Goal: Task Accomplishment & Management: Manage account settings

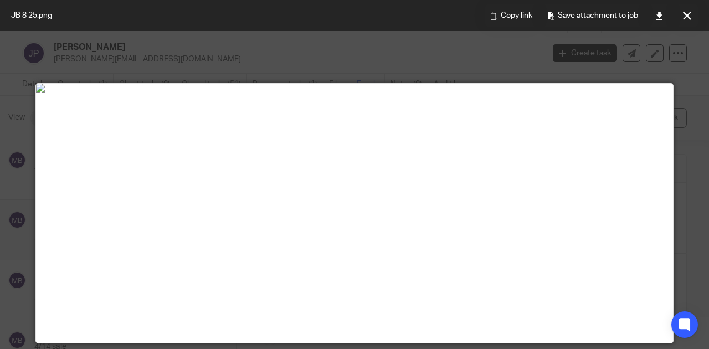
scroll to position [101, 0]
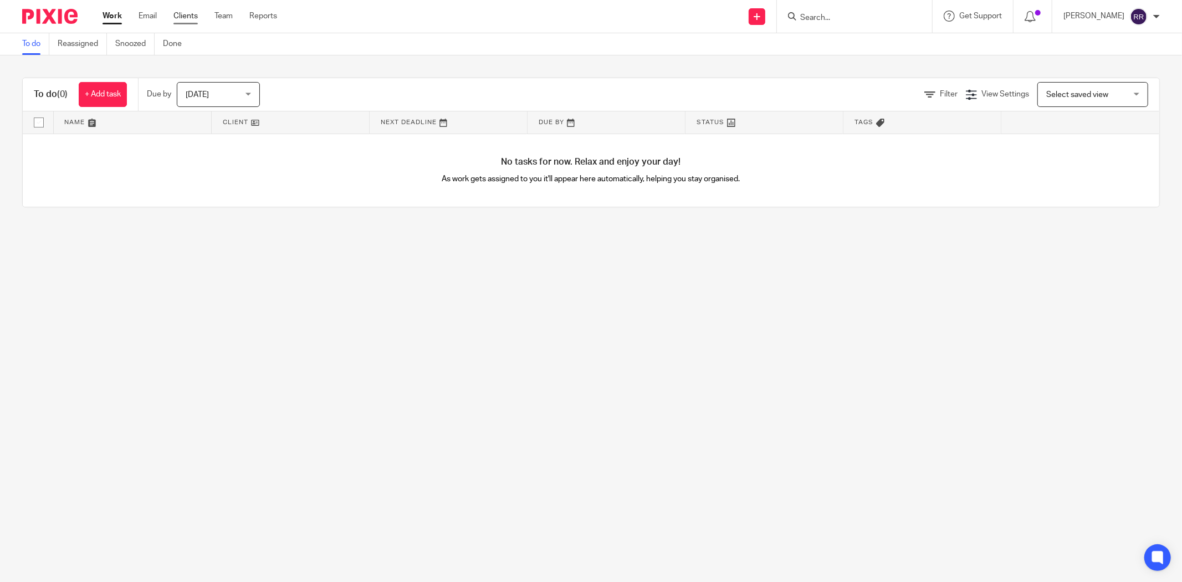
click at [183, 19] on link "Clients" at bounding box center [185, 16] width 24 height 11
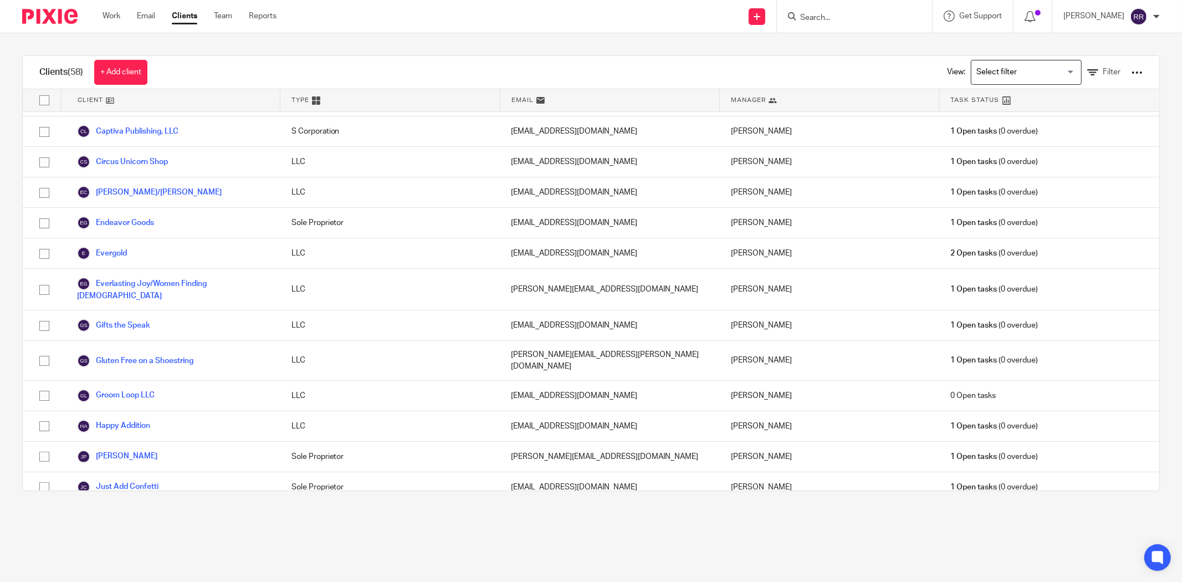
scroll to position [246, 0]
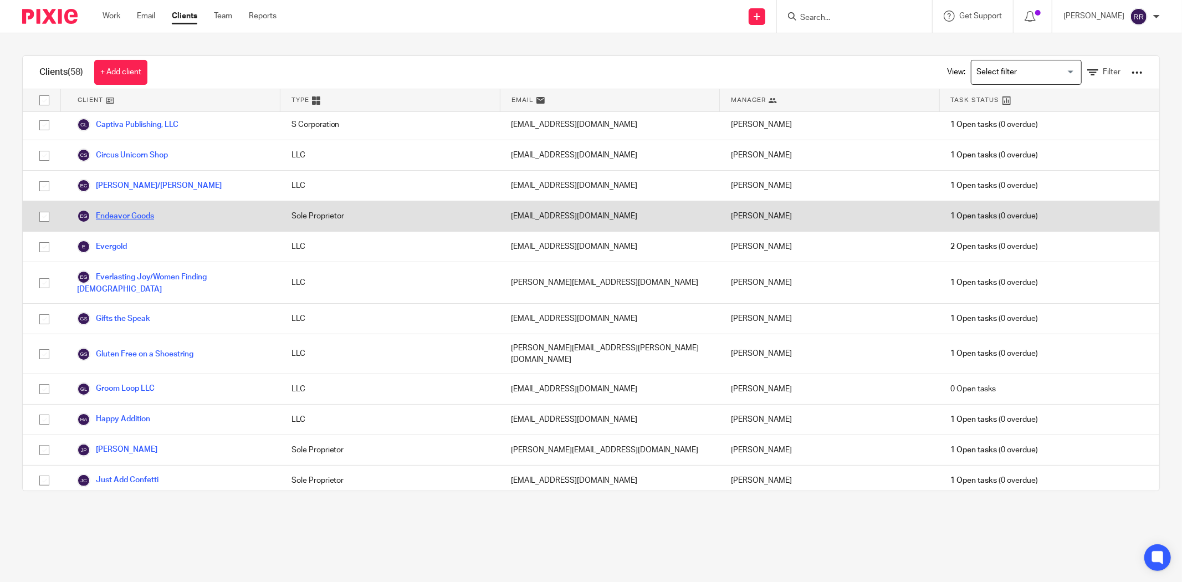
click at [113, 223] on link "Endeavor Goods" at bounding box center [115, 216] width 77 height 13
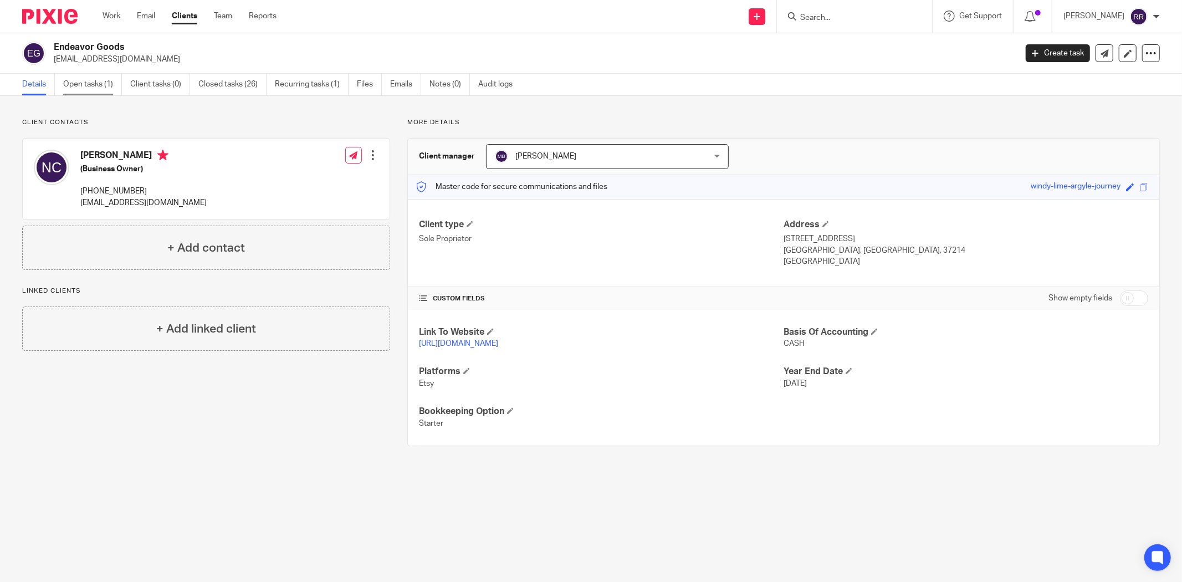
click at [89, 79] on link "Open tasks (1)" at bounding box center [92, 85] width 59 height 22
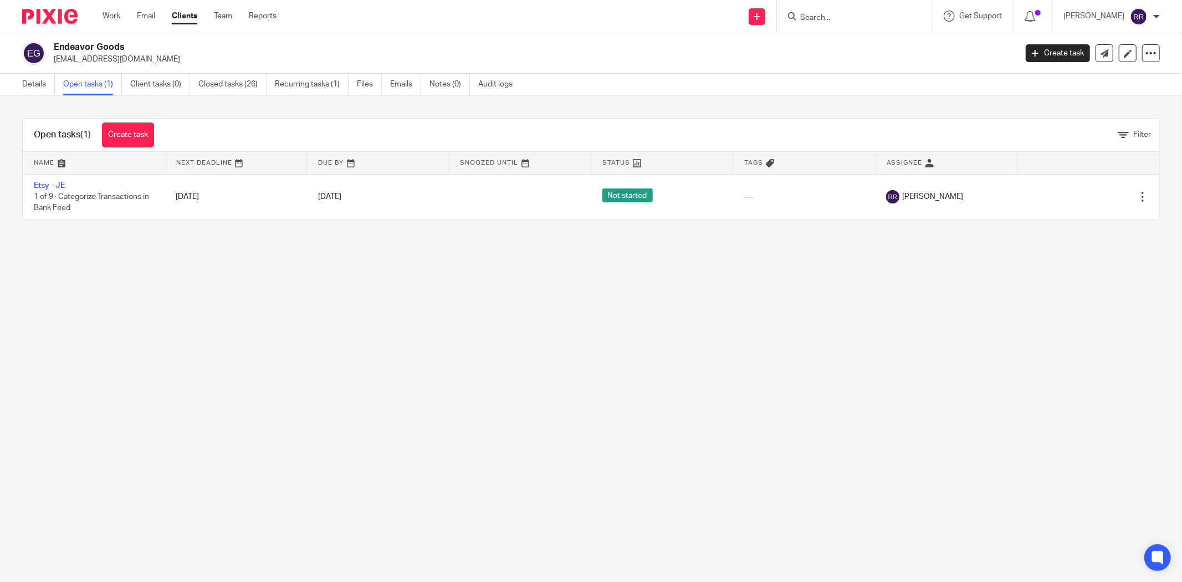
click at [185, 14] on link "Clients" at bounding box center [184, 16] width 25 height 11
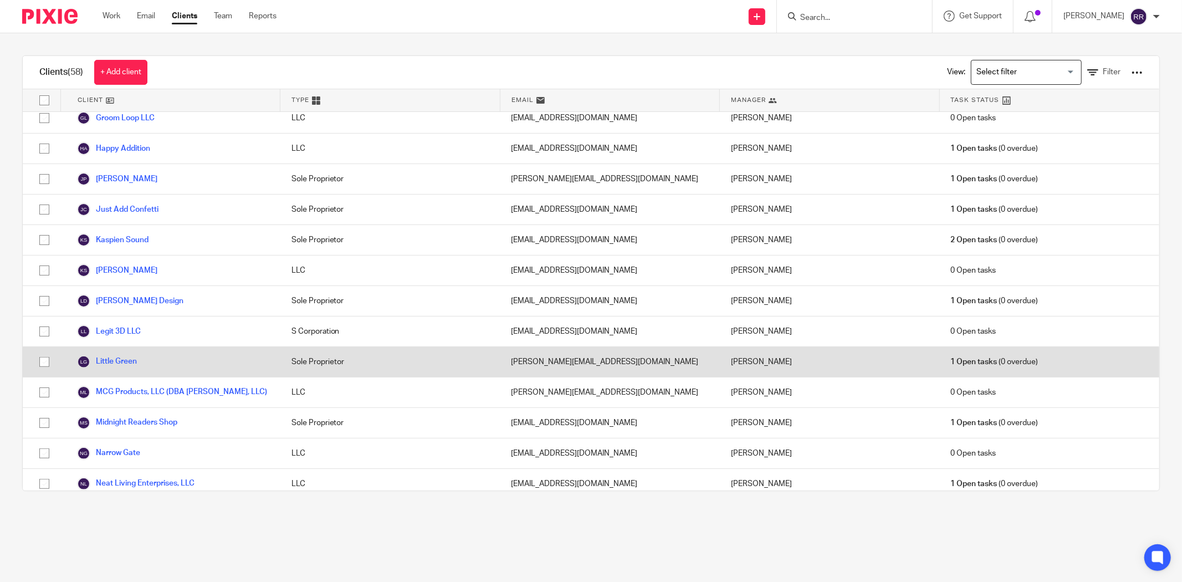
scroll to position [492, 0]
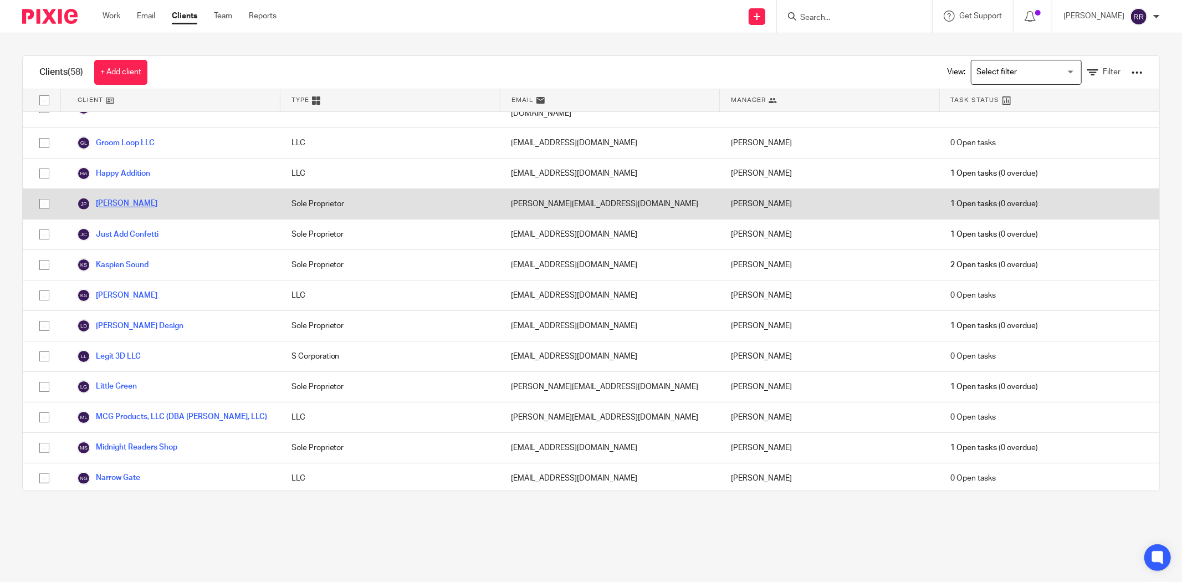
click at [134, 197] on link "[PERSON_NAME]" at bounding box center [117, 203] width 80 height 13
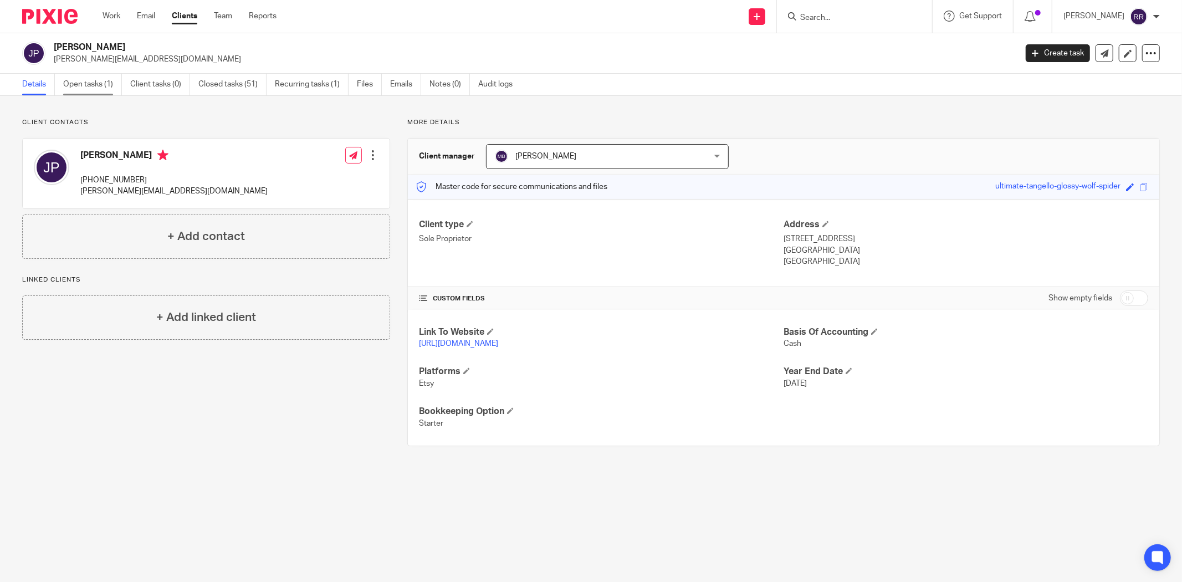
click at [90, 78] on link "Open tasks (1)" at bounding box center [92, 85] width 59 height 22
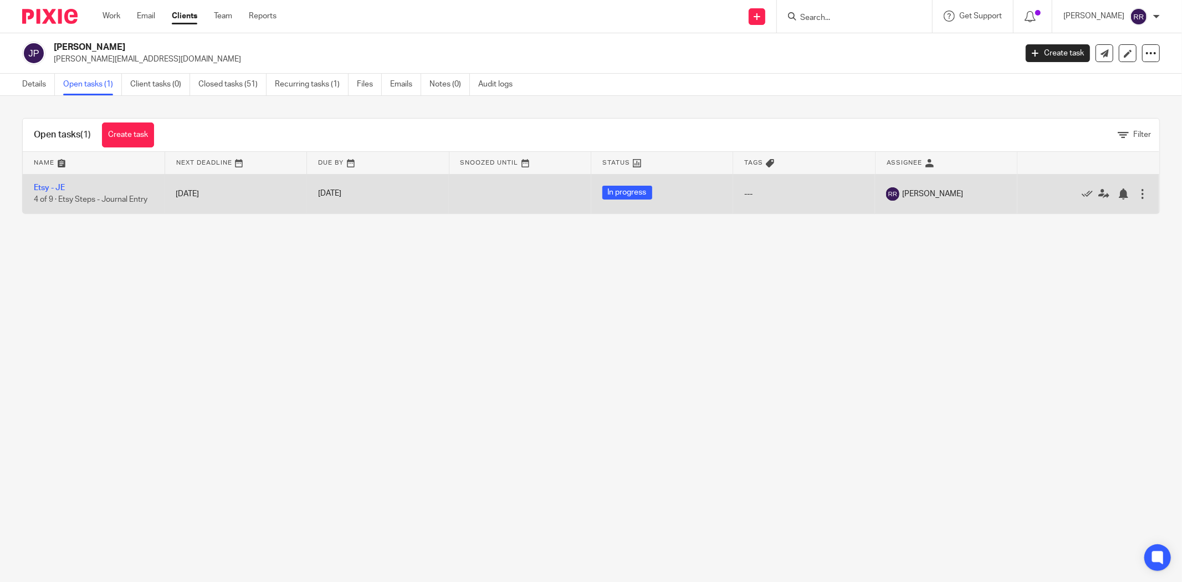
click at [622, 191] on span "In progress" at bounding box center [627, 193] width 50 height 14
click at [1137, 198] on div at bounding box center [1142, 193] width 11 height 11
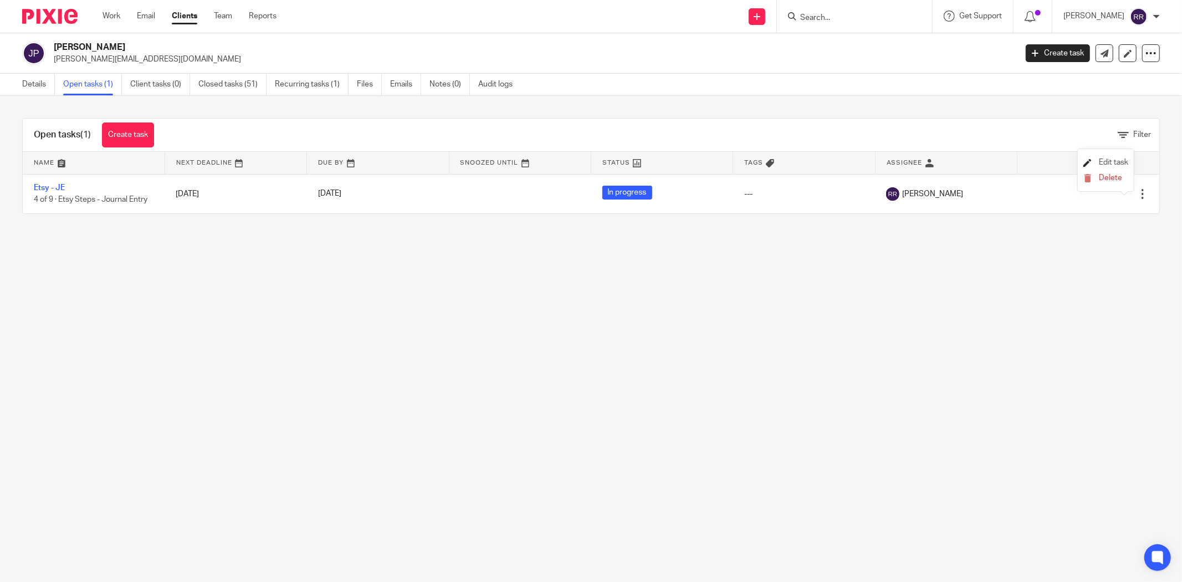
click at [1117, 164] on span "Edit task" at bounding box center [1113, 163] width 29 height 8
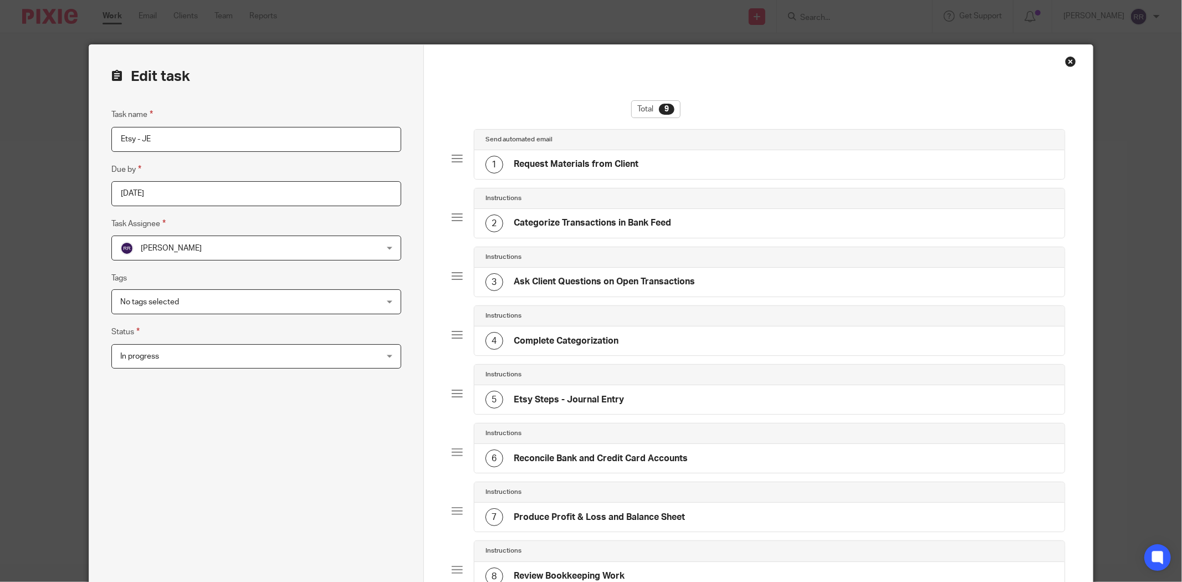
click at [359, 355] on div "In progress In progress" at bounding box center [256, 356] width 290 height 25
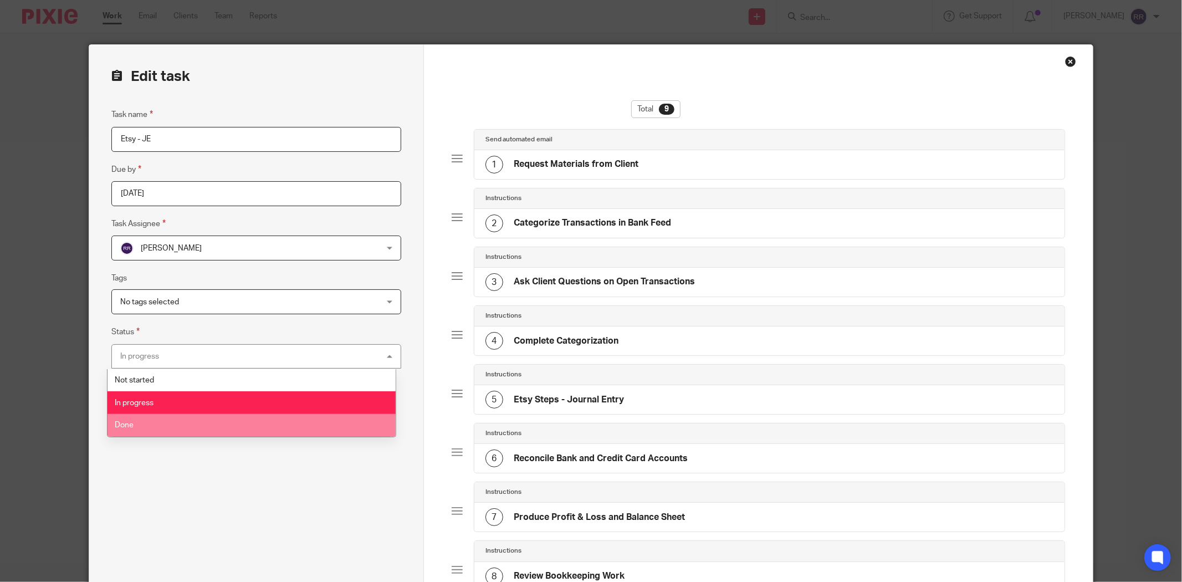
click at [336, 423] on li "Done" at bounding box center [252, 425] width 289 height 23
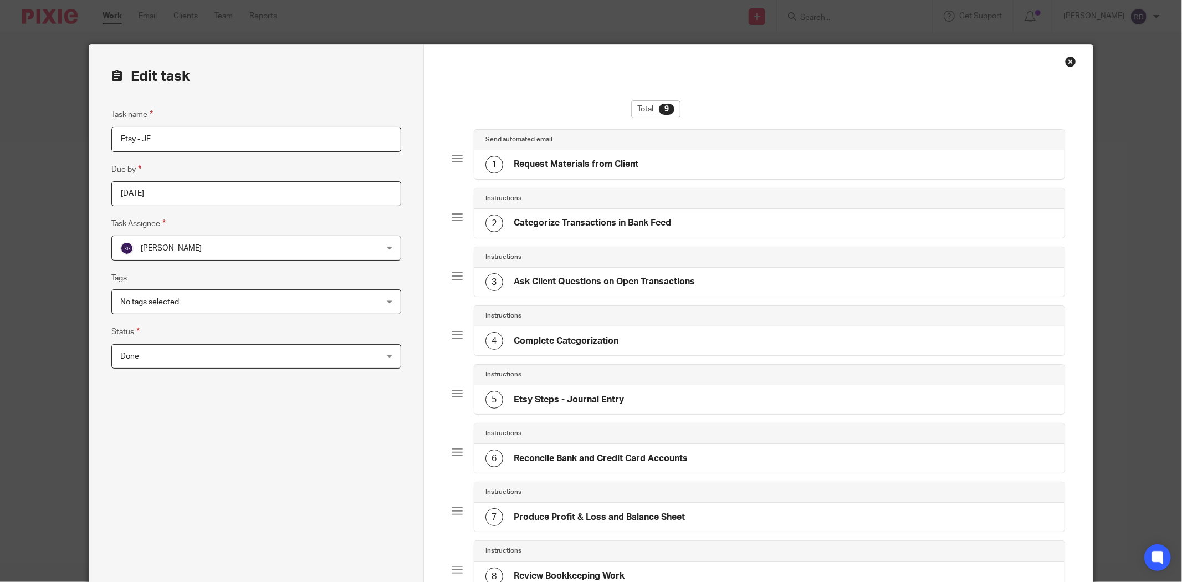
scroll to position [246, 0]
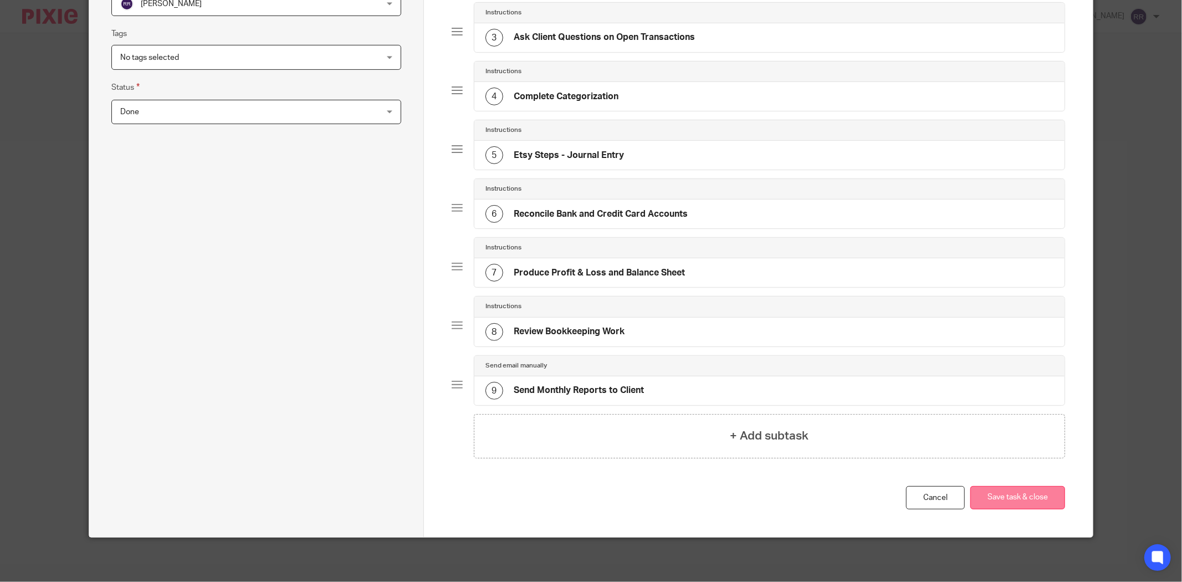
click at [1012, 496] on button "Save task & close" at bounding box center [1018, 498] width 95 height 24
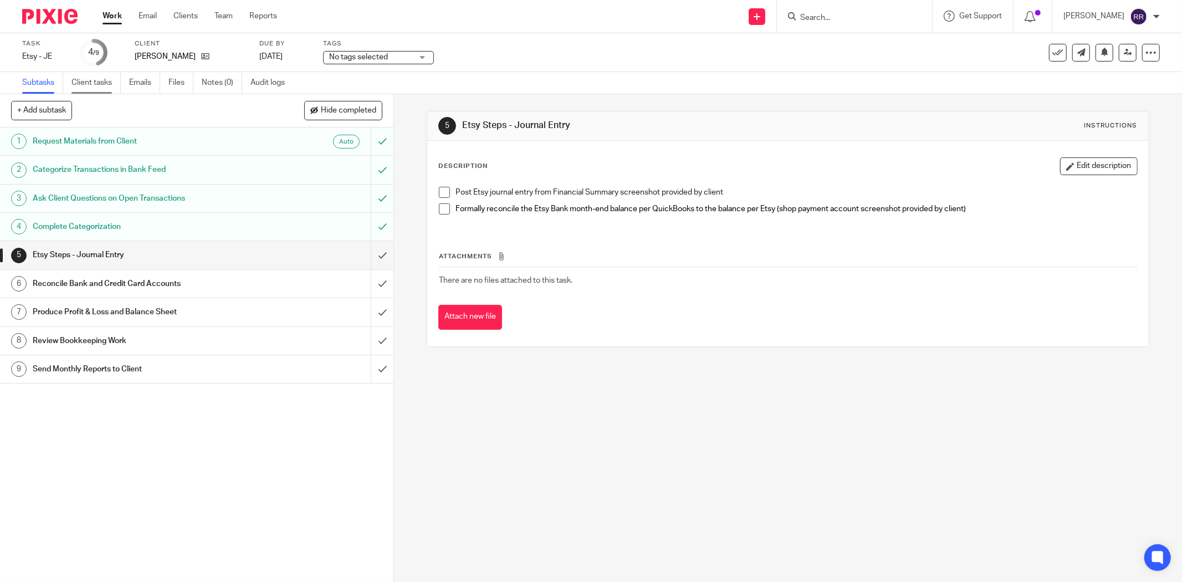
click at [103, 84] on link "Client tasks" at bounding box center [96, 83] width 49 height 22
click at [175, 258] on h1 "Etsy Steps - Journal Entry" at bounding box center [142, 255] width 218 height 17
click at [372, 263] on input "submit" at bounding box center [197, 255] width 394 height 28
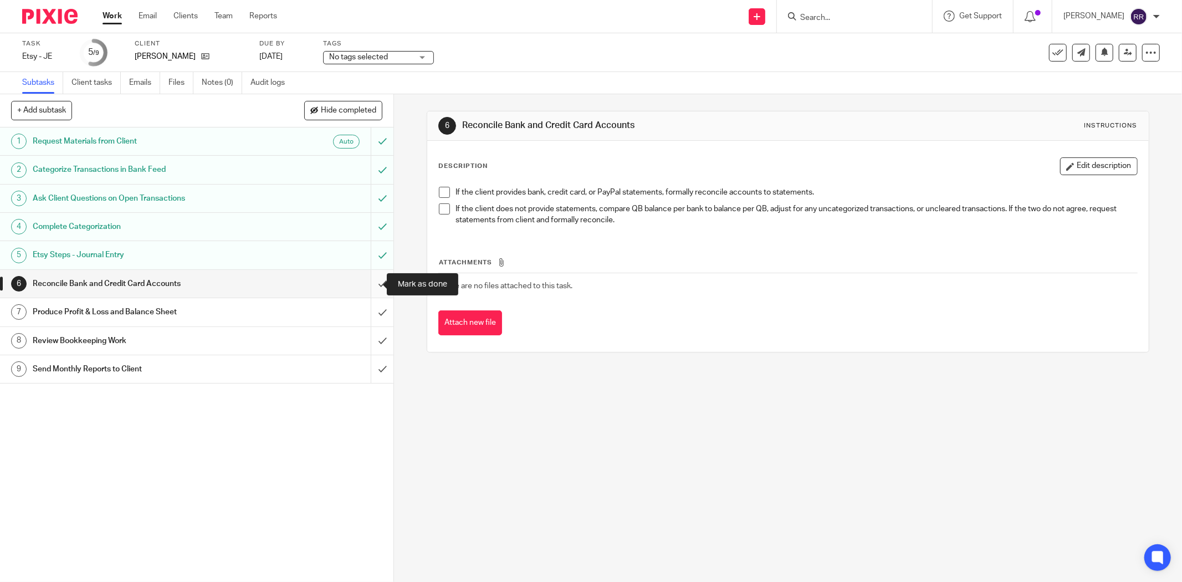
click at [375, 287] on input "submit" at bounding box center [197, 284] width 394 height 28
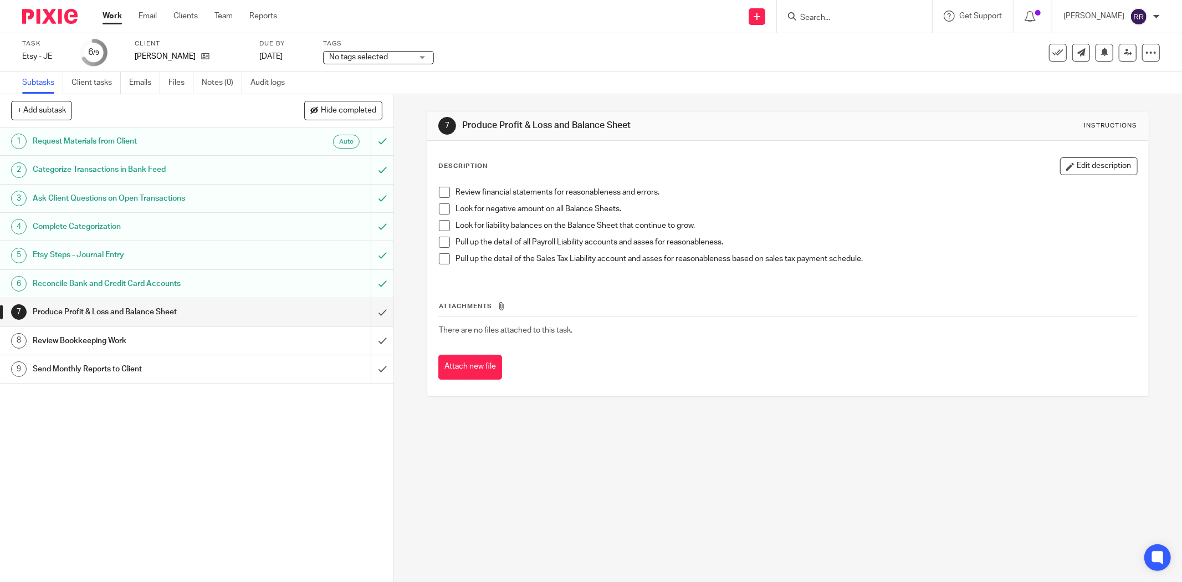
click at [338, 282] on div "Reconcile Bank and Credit Card Accounts" at bounding box center [196, 283] width 327 height 17
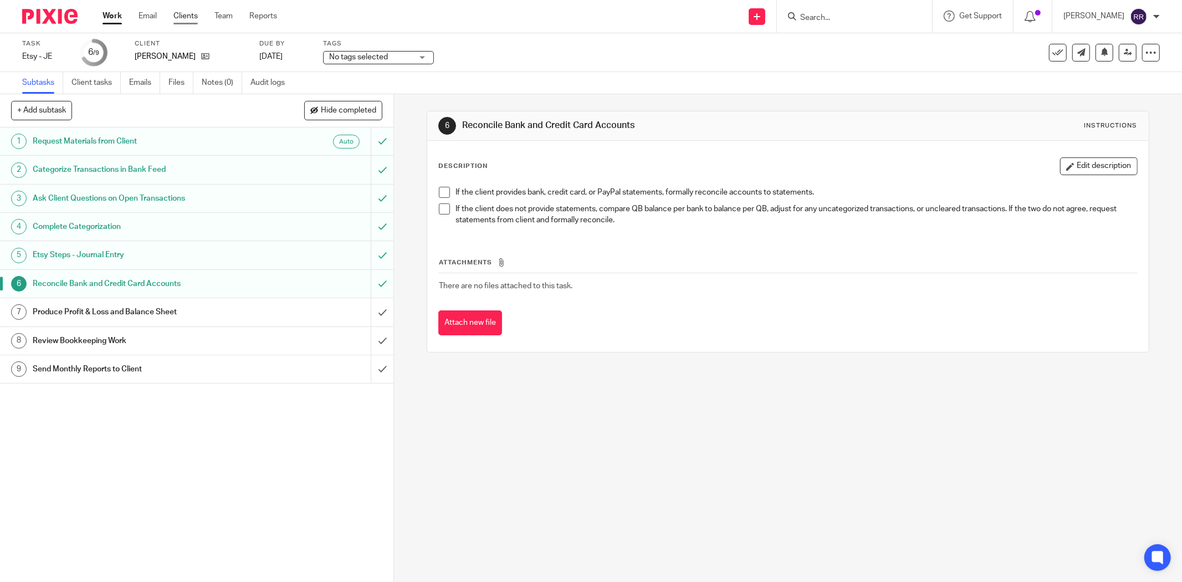
click at [195, 17] on link "Clients" at bounding box center [185, 16] width 24 height 11
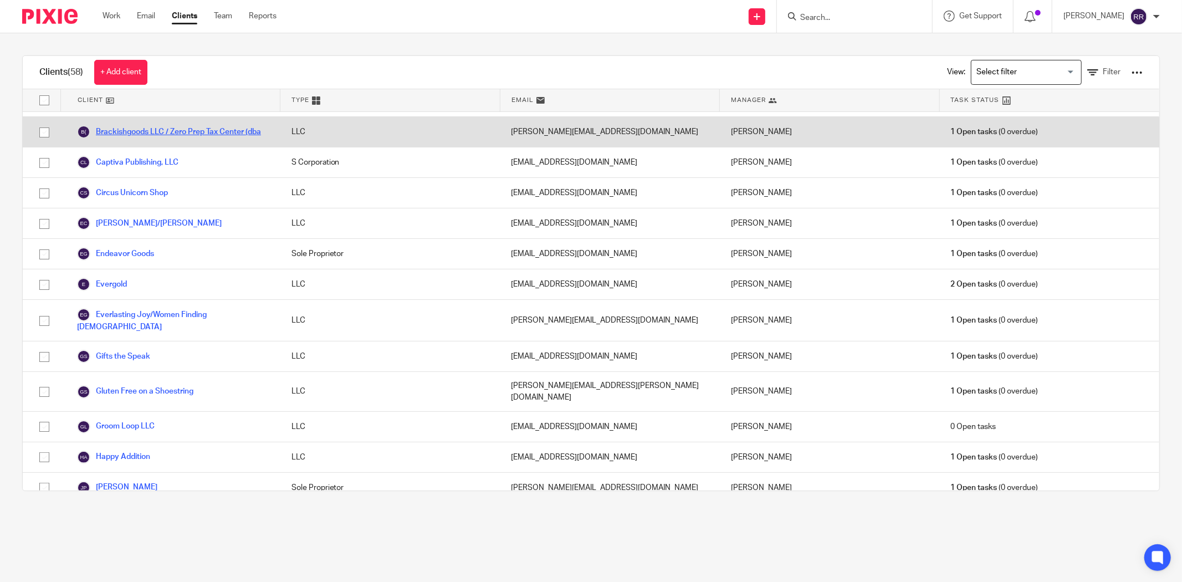
scroll to position [246, 0]
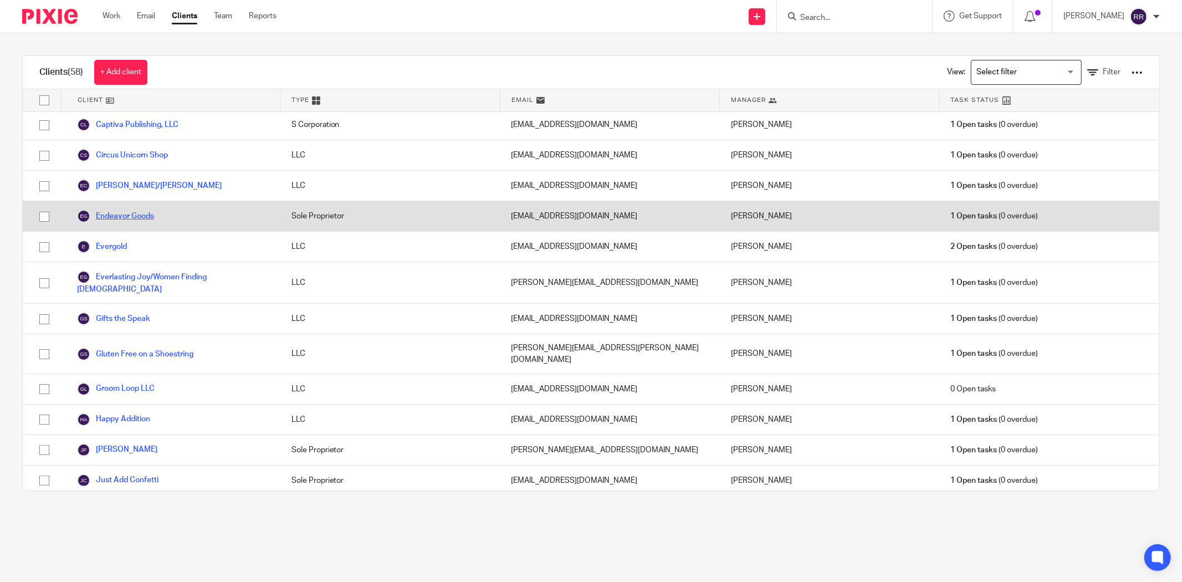
click at [113, 223] on link "Endeavor Goods" at bounding box center [115, 216] width 77 height 13
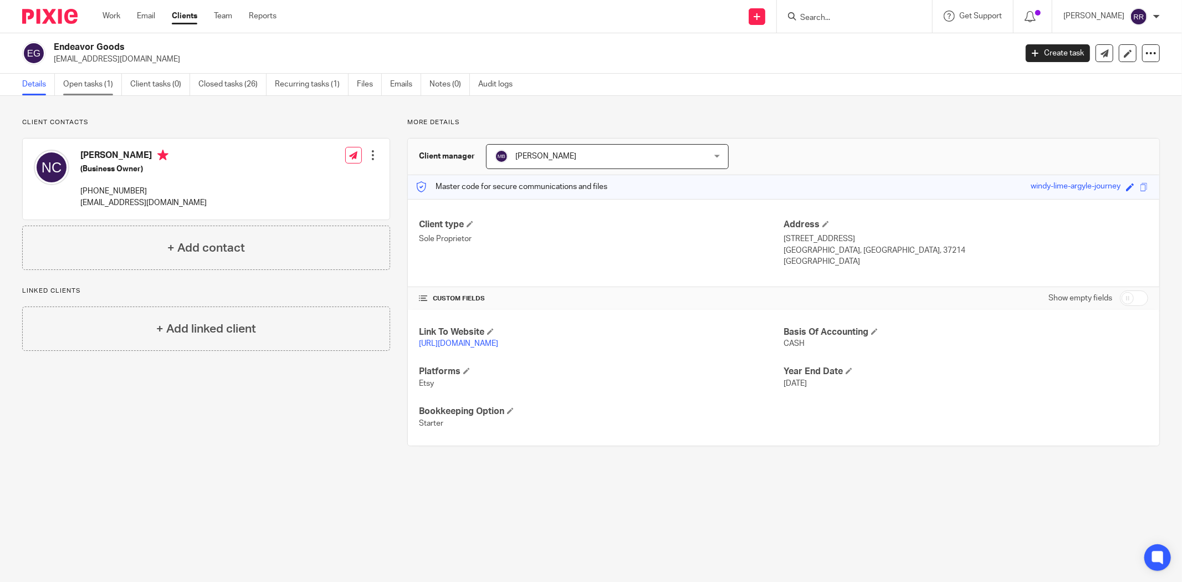
click at [89, 85] on link "Open tasks (1)" at bounding box center [92, 85] width 59 height 22
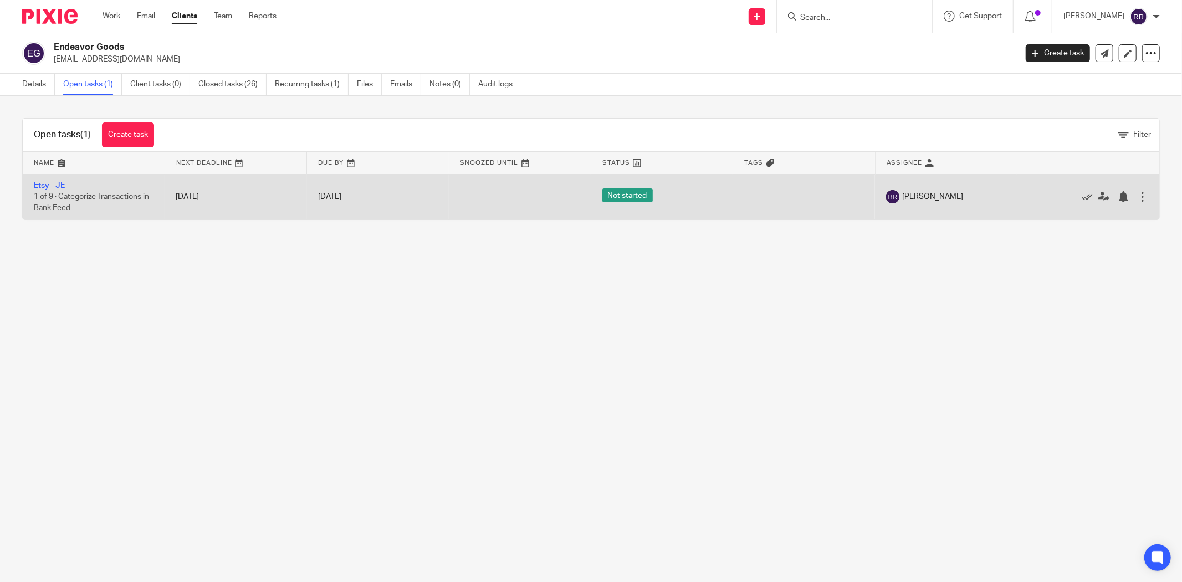
click at [101, 195] on span "1 of 9 · Categorize Transactions in Bank Feed" at bounding box center [91, 202] width 115 height 19
click at [619, 195] on span "Not started" at bounding box center [627, 195] width 50 height 14
click at [84, 198] on span "1 of 9 · Categorize Transactions in Bank Feed" at bounding box center [91, 202] width 115 height 19
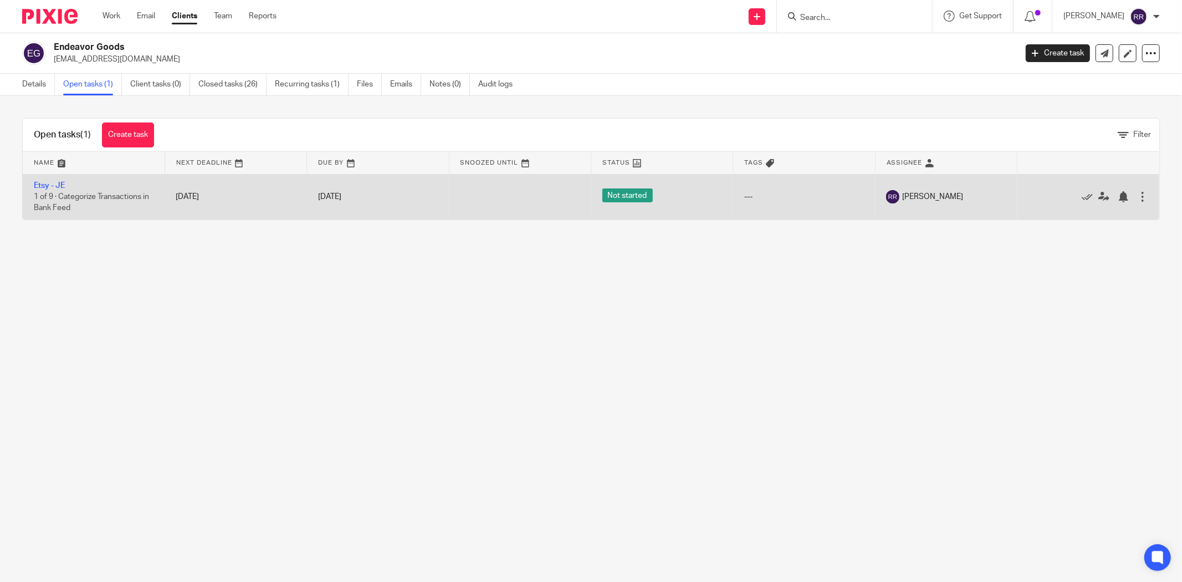
click at [84, 198] on span "1 of 9 · Categorize Transactions in Bank Feed" at bounding box center [91, 202] width 115 height 19
click at [1137, 195] on div at bounding box center [1142, 196] width 11 height 11
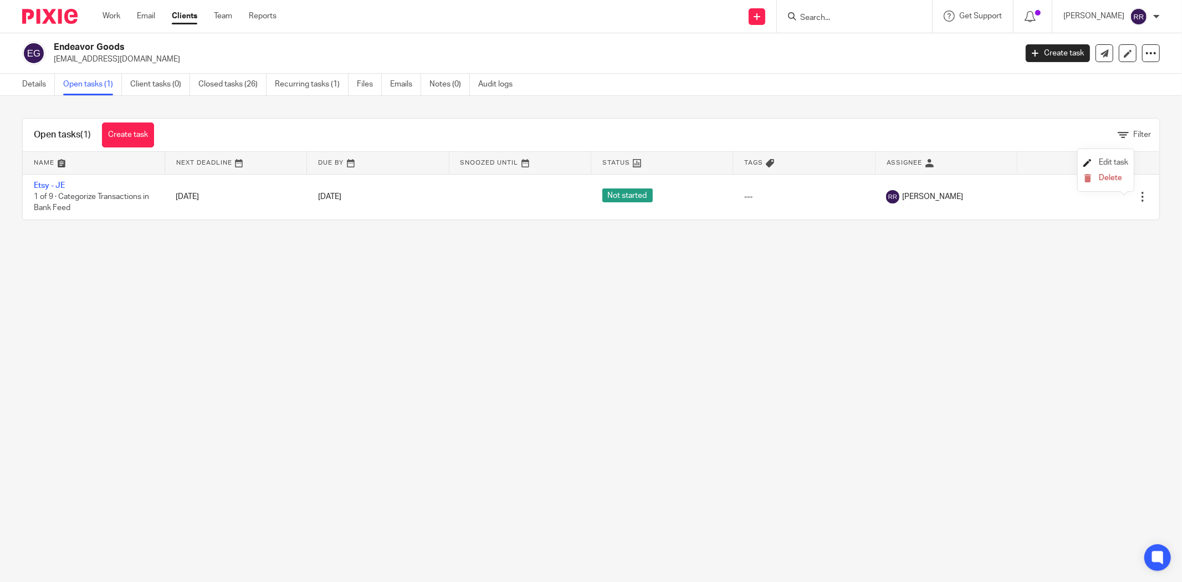
click at [1116, 160] on span "Edit task" at bounding box center [1113, 163] width 29 height 8
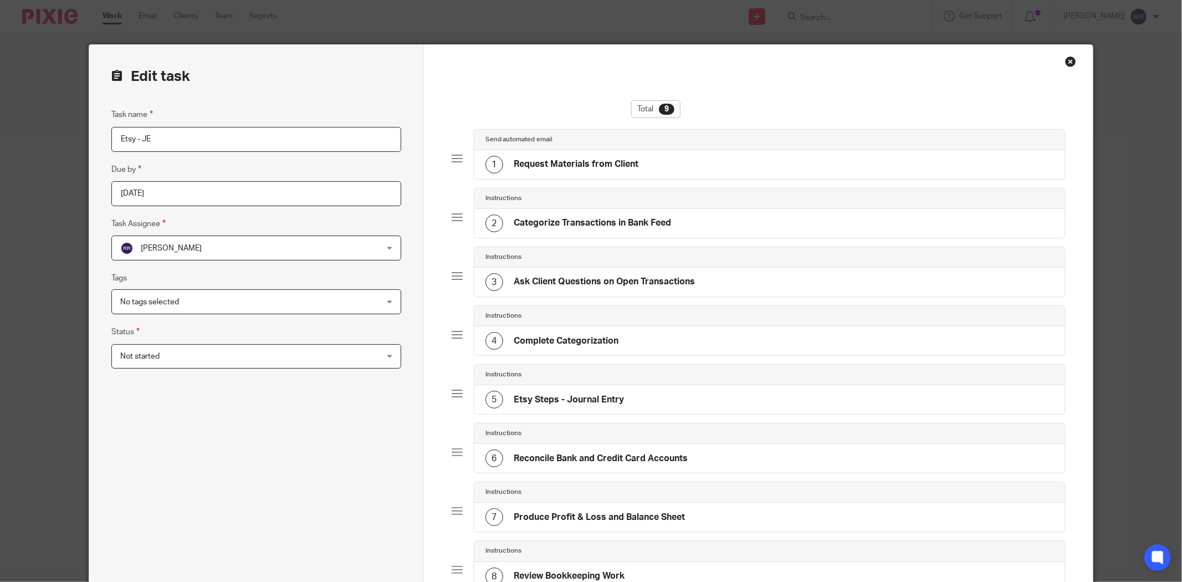
click at [301, 358] on span "Not started" at bounding box center [232, 356] width 224 height 23
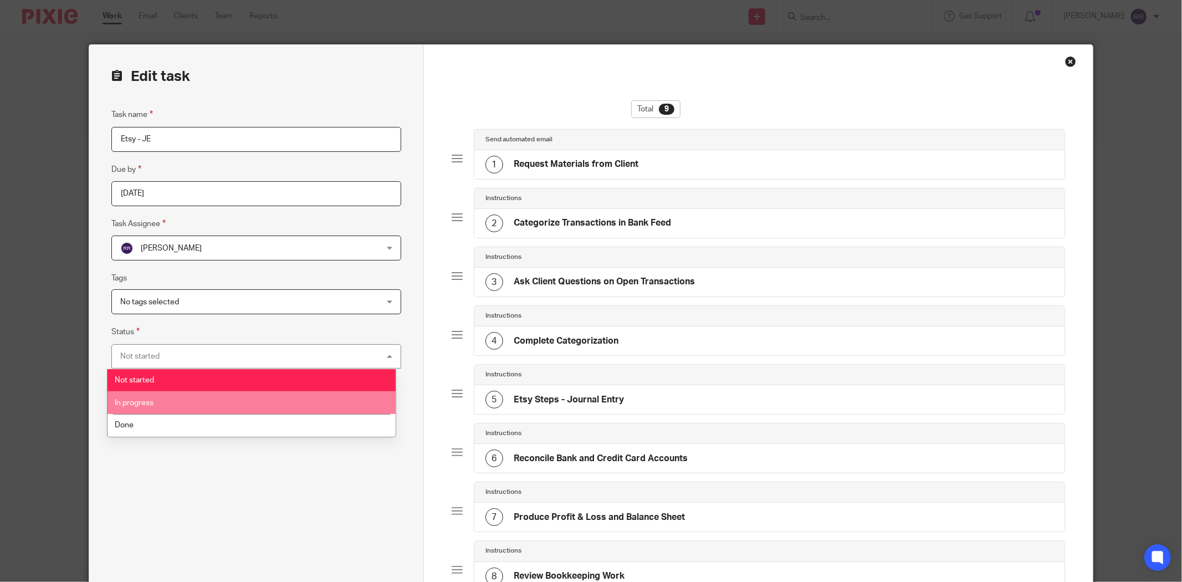
click at [300, 392] on li "In progress" at bounding box center [252, 402] width 289 height 23
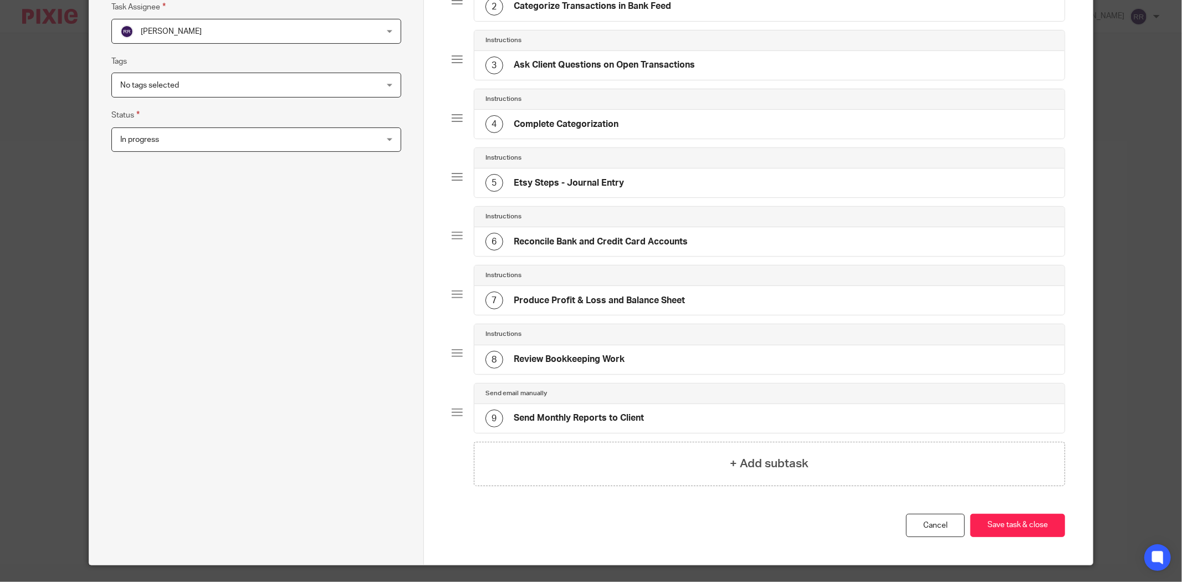
scroll to position [246, 0]
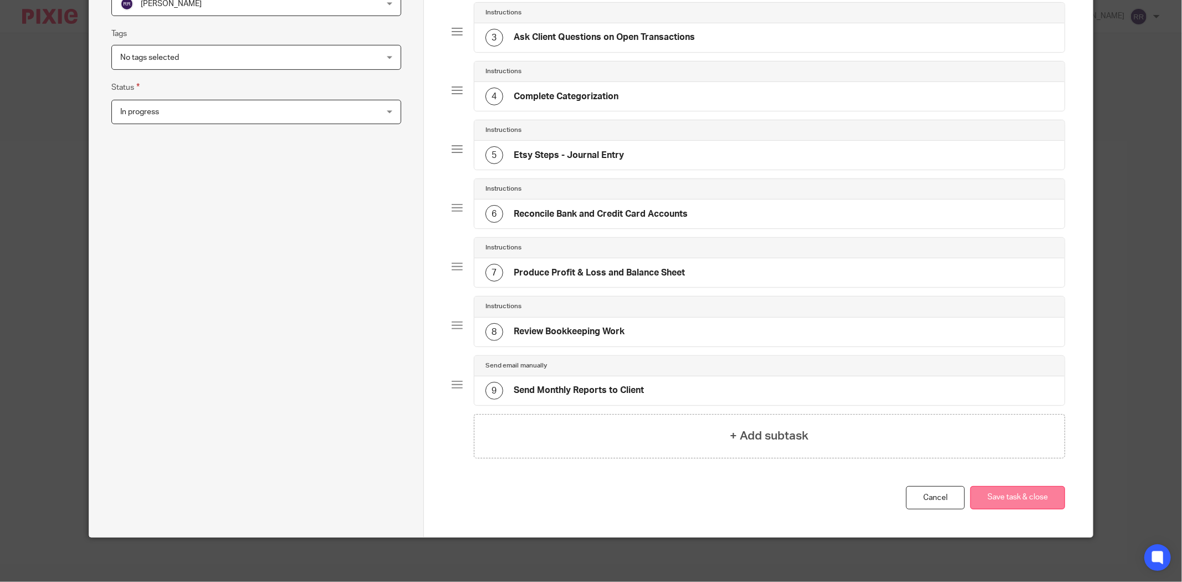
click at [1028, 493] on button "Save task & close" at bounding box center [1018, 498] width 95 height 24
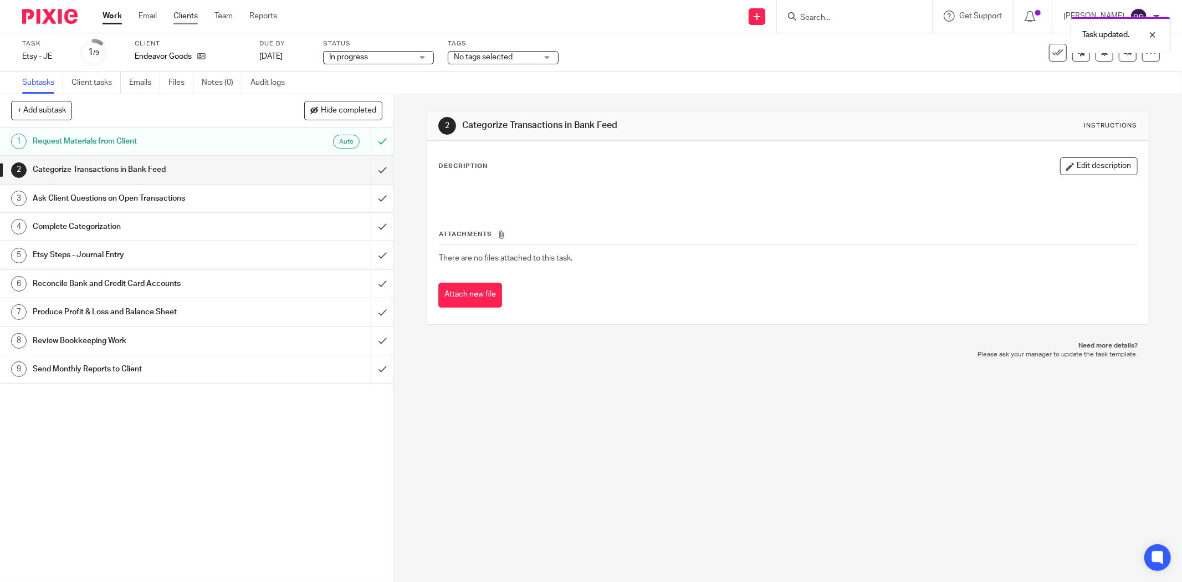
click at [180, 13] on link "Clients" at bounding box center [185, 16] width 24 height 11
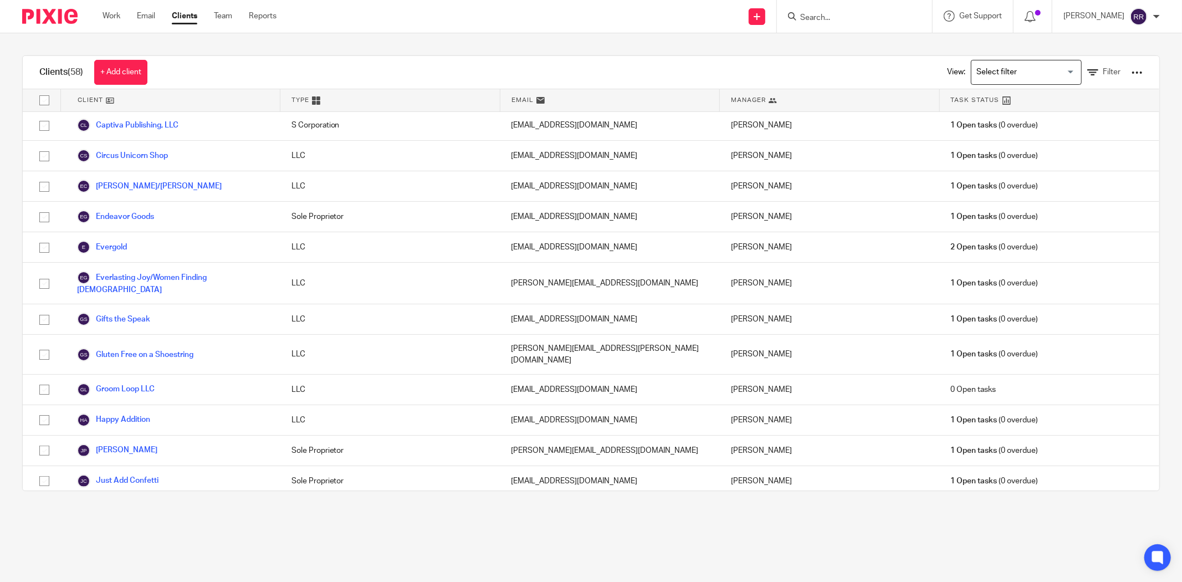
scroll to position [246, 0]
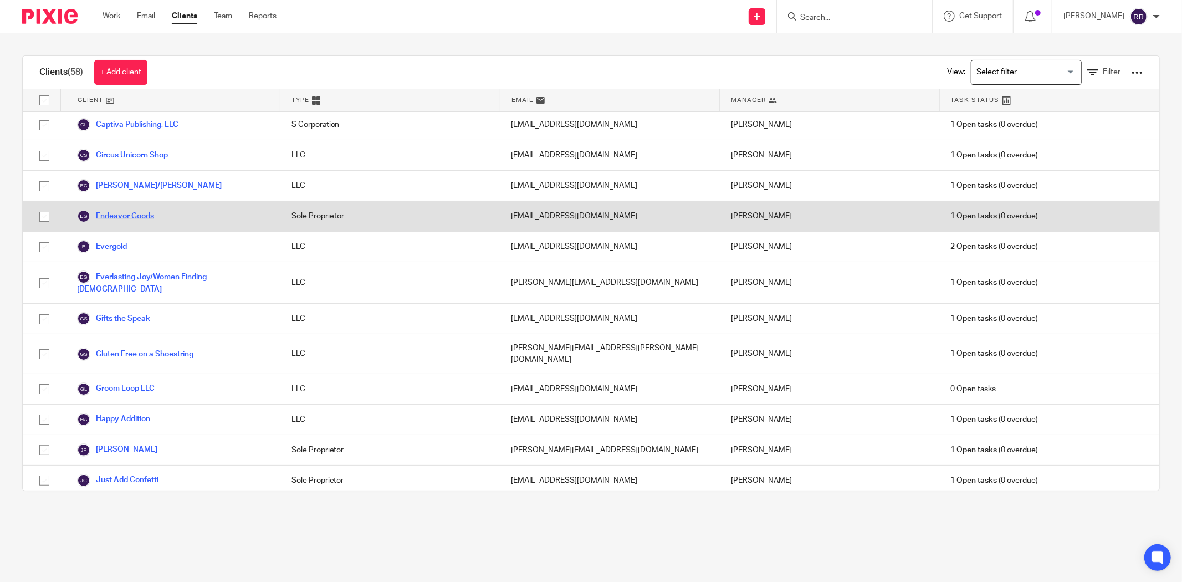
click at [132, 223] on link "Endeavor Goods" at bounding box center [115, 216] width 77 height 13
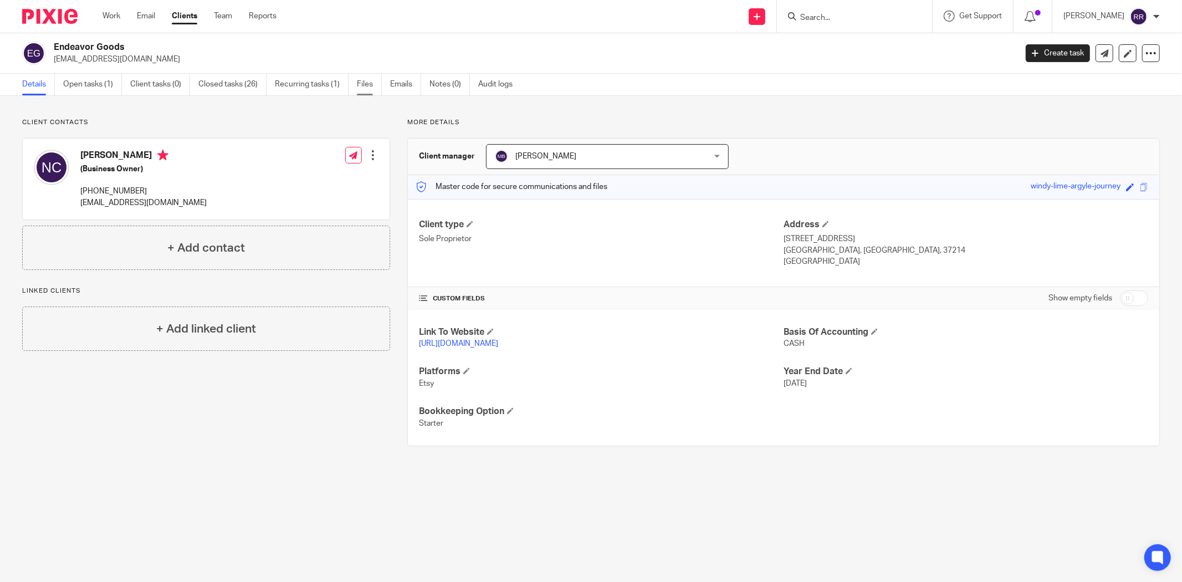
click at [366, 86] on link "Files" at bounding box center [369, 85] width 25 height 22
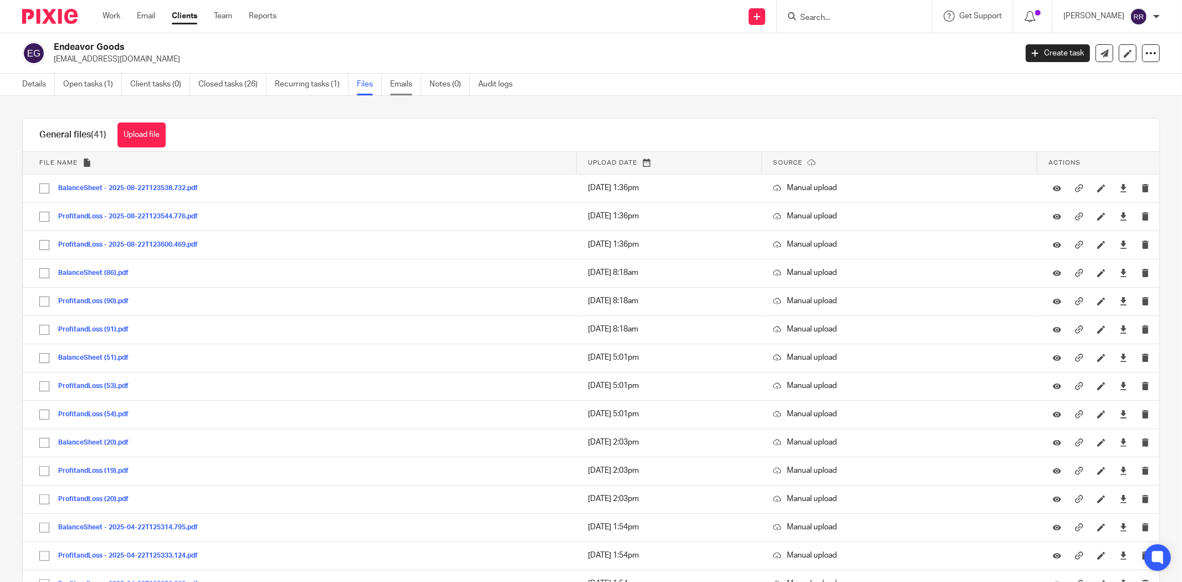
click at [406, 85] on link "Emails" at bounding box center [405, 85] width 31 height 22
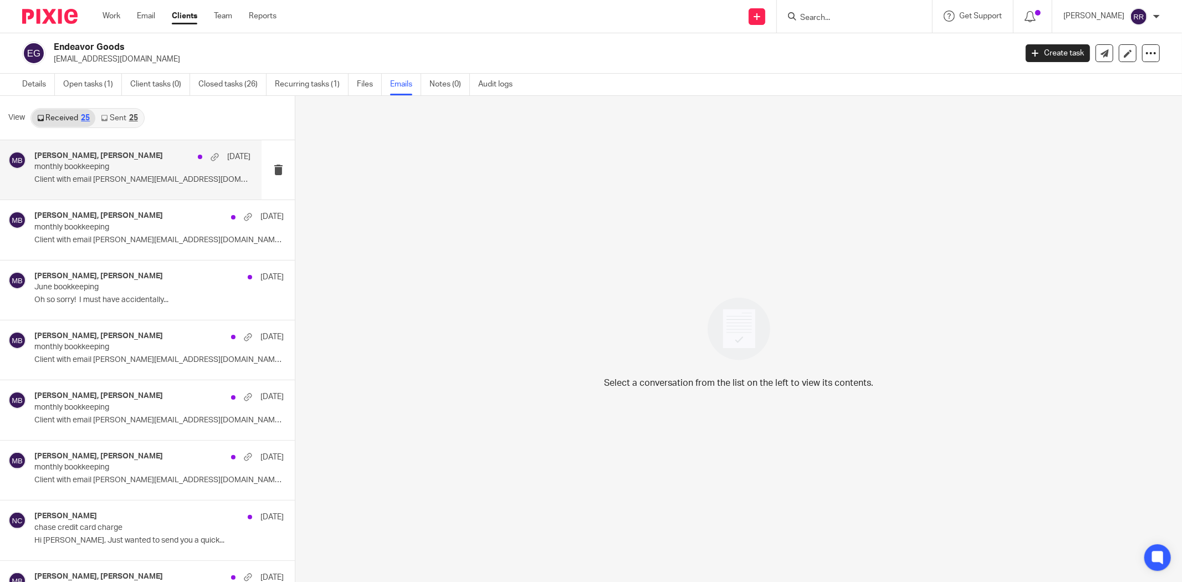
click at [132, 158] on h4 "[PERSON_NAME], [PERSON_NAME]" at bounding box center [98, 155] width 129 height 9
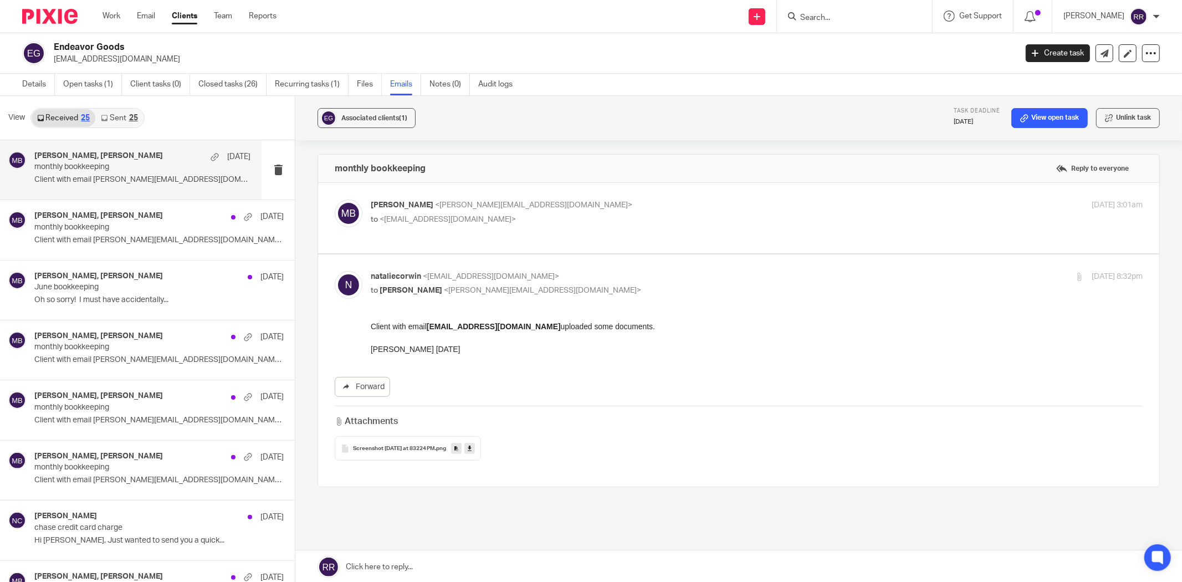
click at [424, 450] on span "Screenshot [DATE] at 83224 PM" at bounding box center [394, 449] width 82 height 7
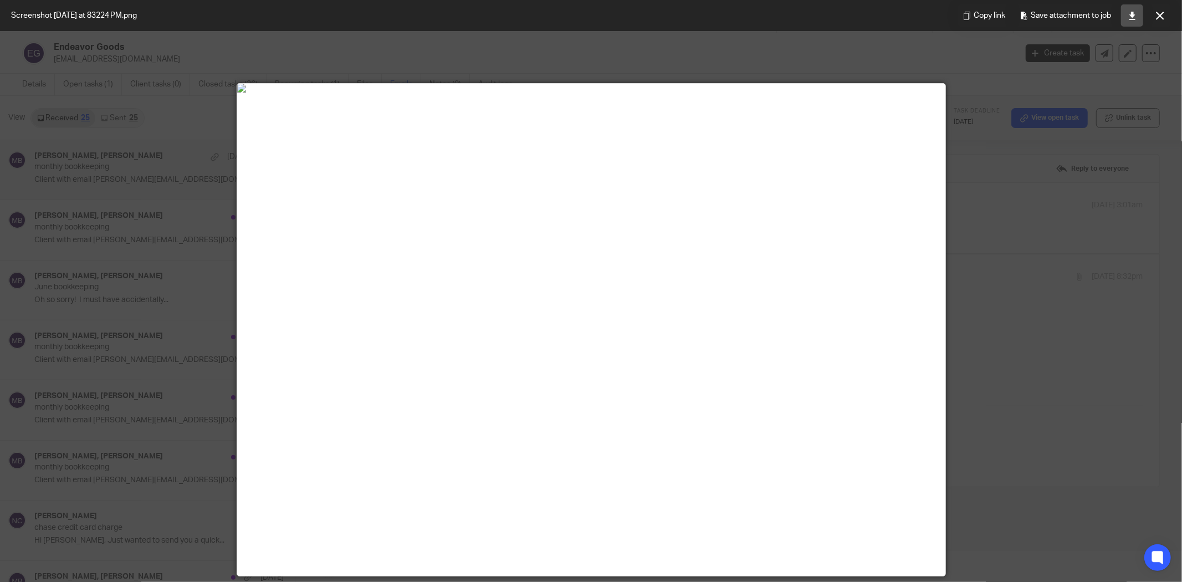
click at [1131, 14] on icon at bounding box center [1132, 16] width 8 height 8
click at [1133, 13] on icon at bounding box center [1132, 16] width 8 height 8
